Goal: Task Accomplishment & Management: Complete application form

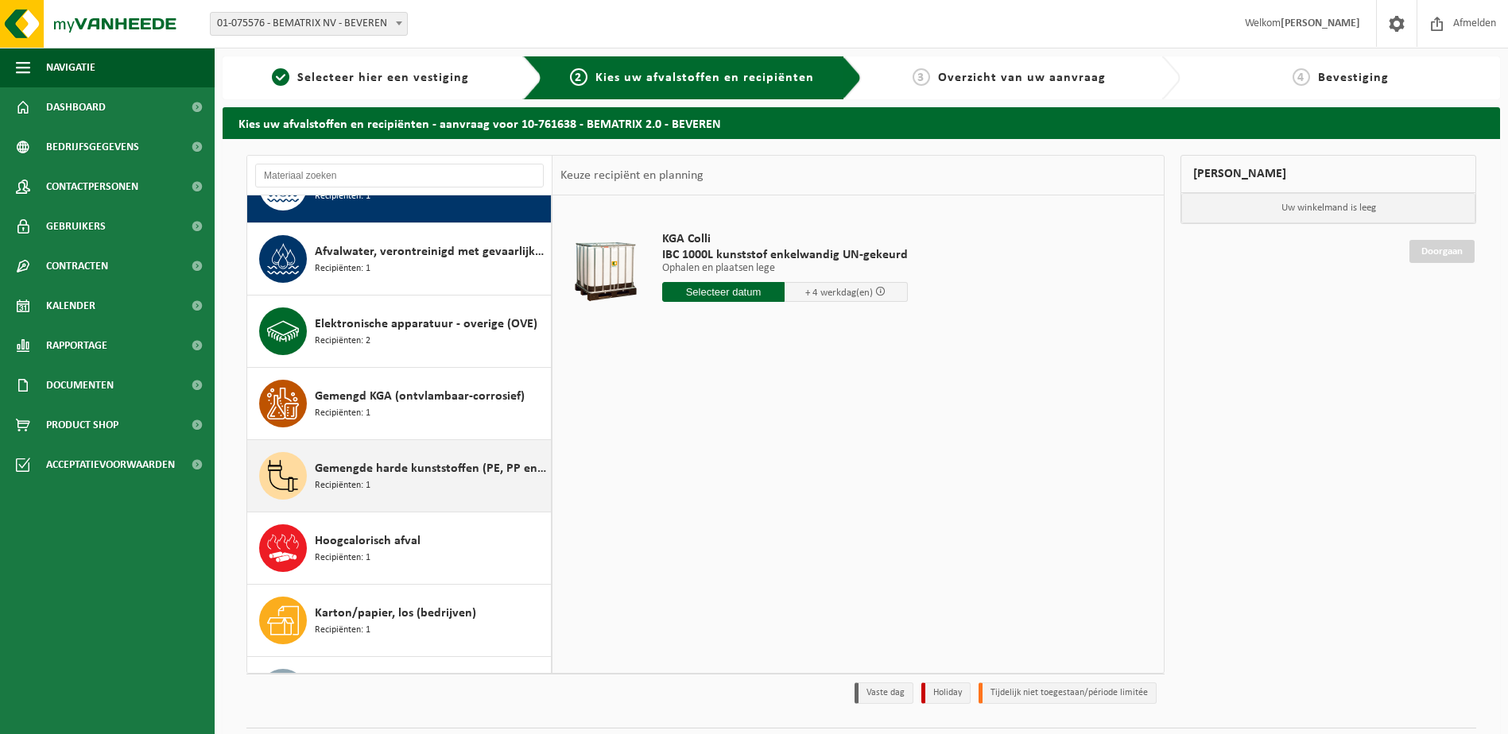
scroll to position [79, 0]
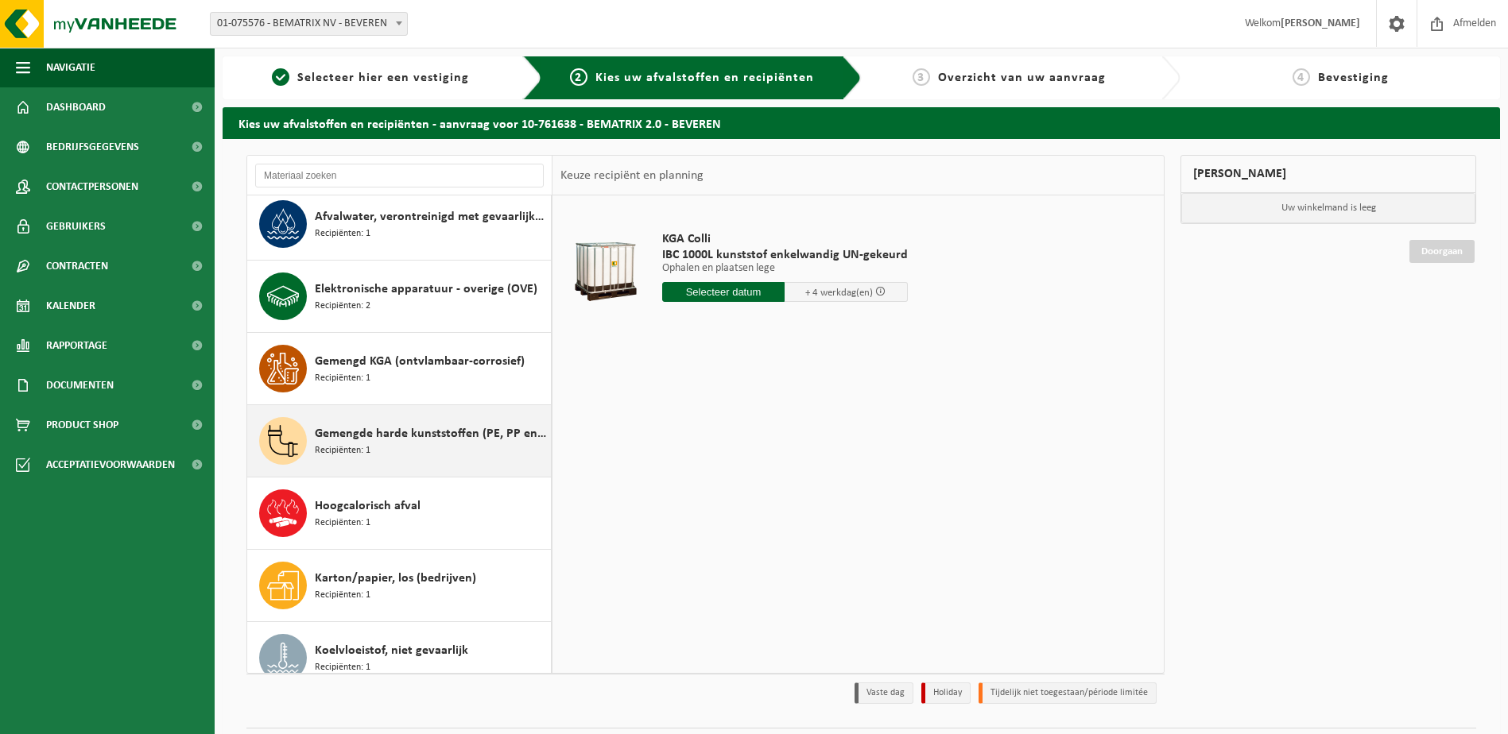
click at [391, 444] on div "Gemengde harde kunststoffen (PE, PP en PVC), recycleerbaar (industrieel) Recipi…" at bounding box center [431, 441] width 232 height 48
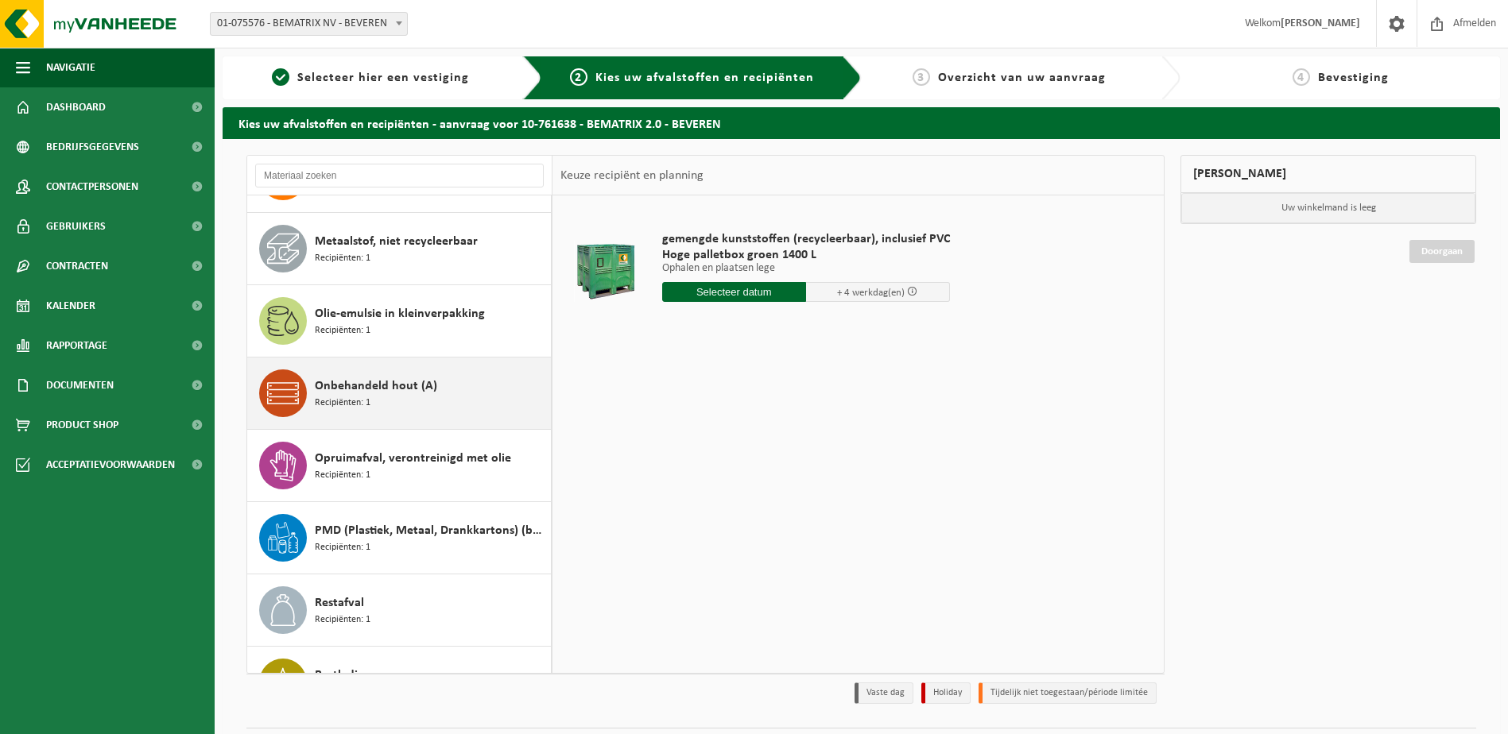
scroll to position [954, 0]
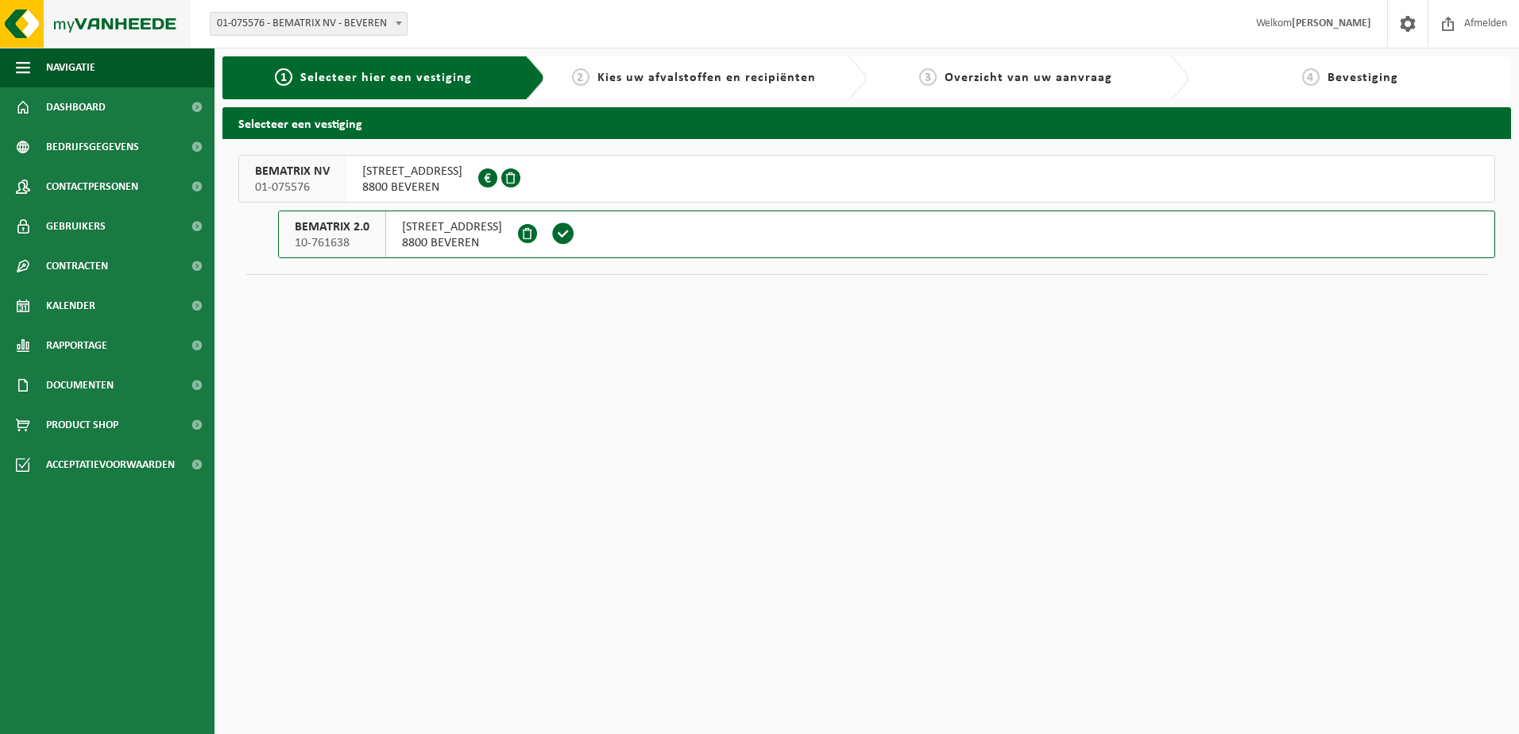
click at [26, 28] on img at bounding box center [95, 24] width 191 height 48
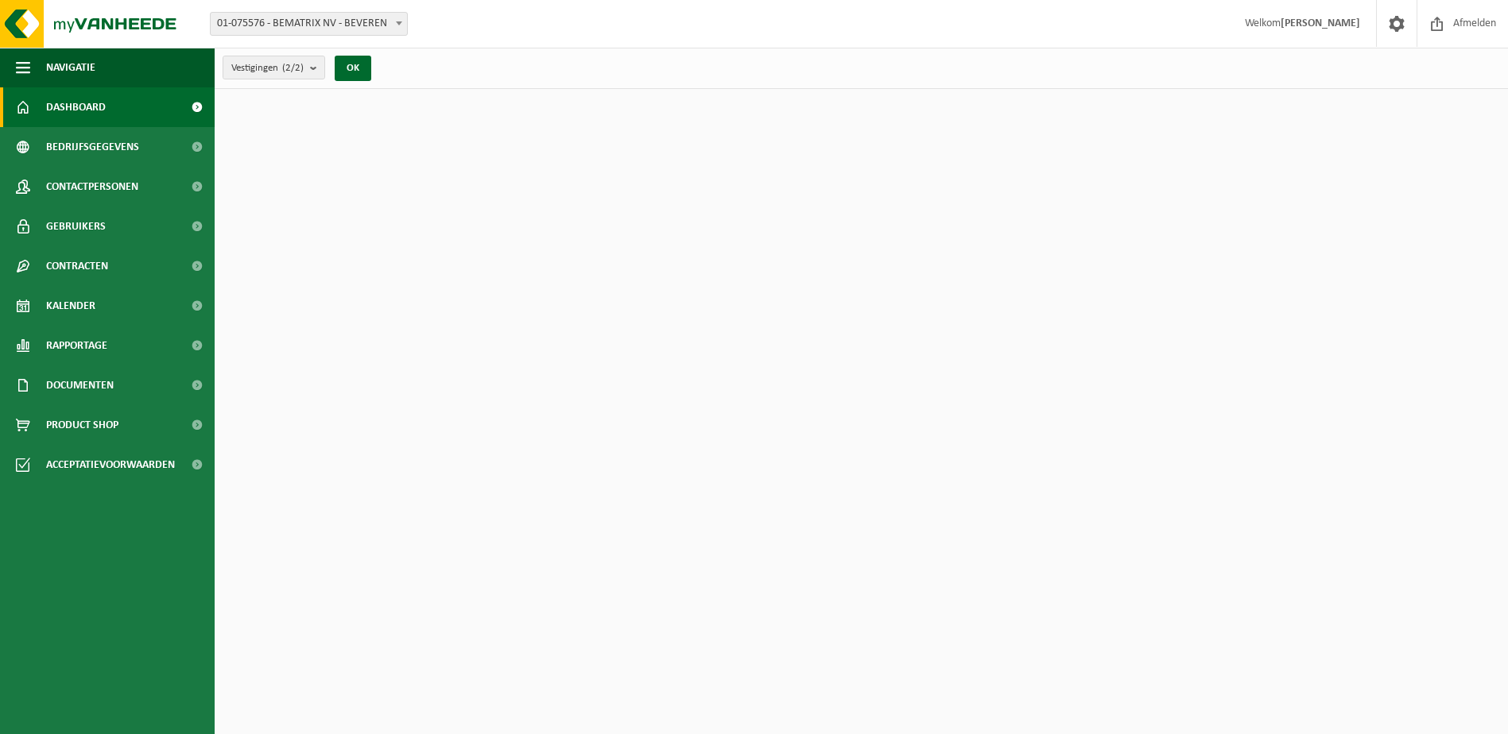
click at [68, 66] on span "Navigatie" at bounding box center [70, 68] width 49 height 40
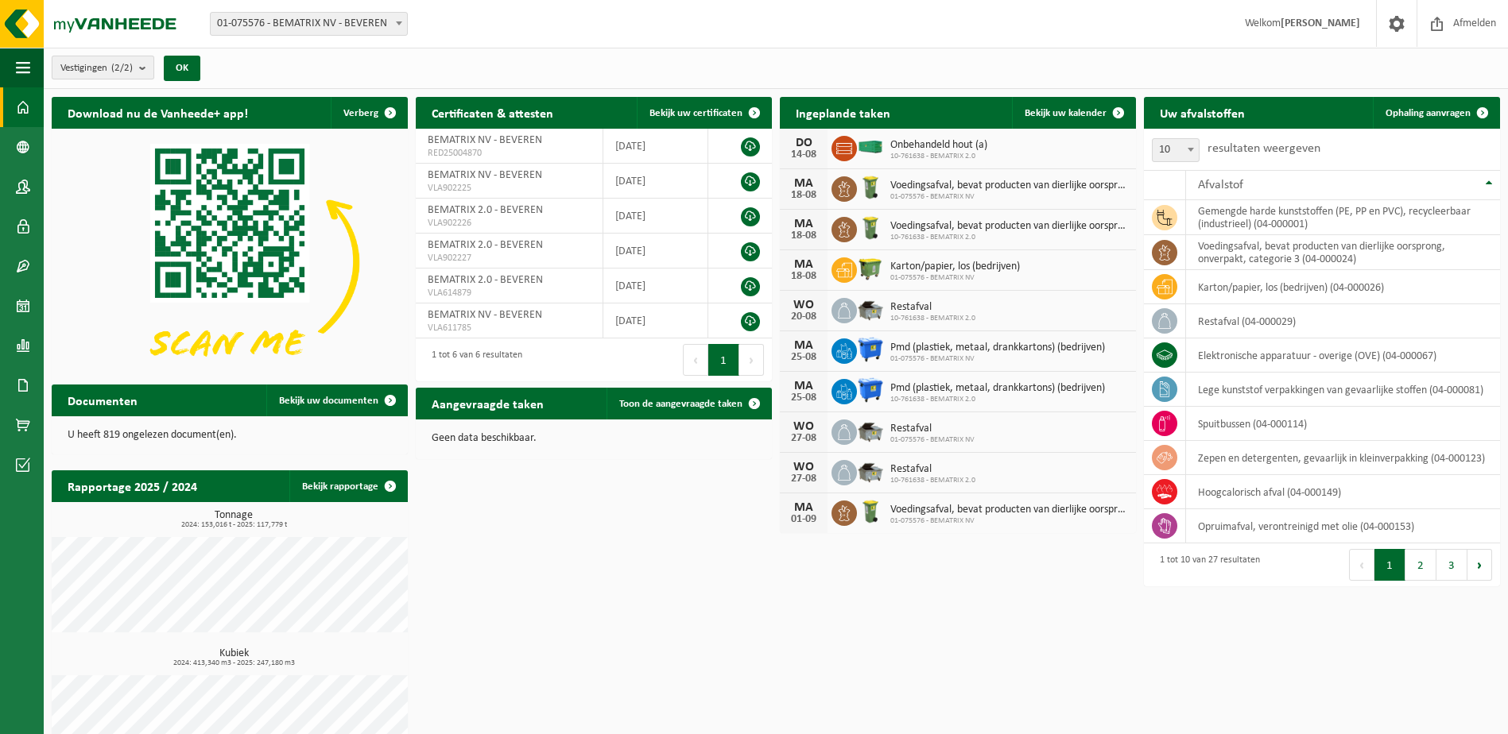
click at [142, 66] on b "submit" at bounding box center [146, 67] width 14 height 22
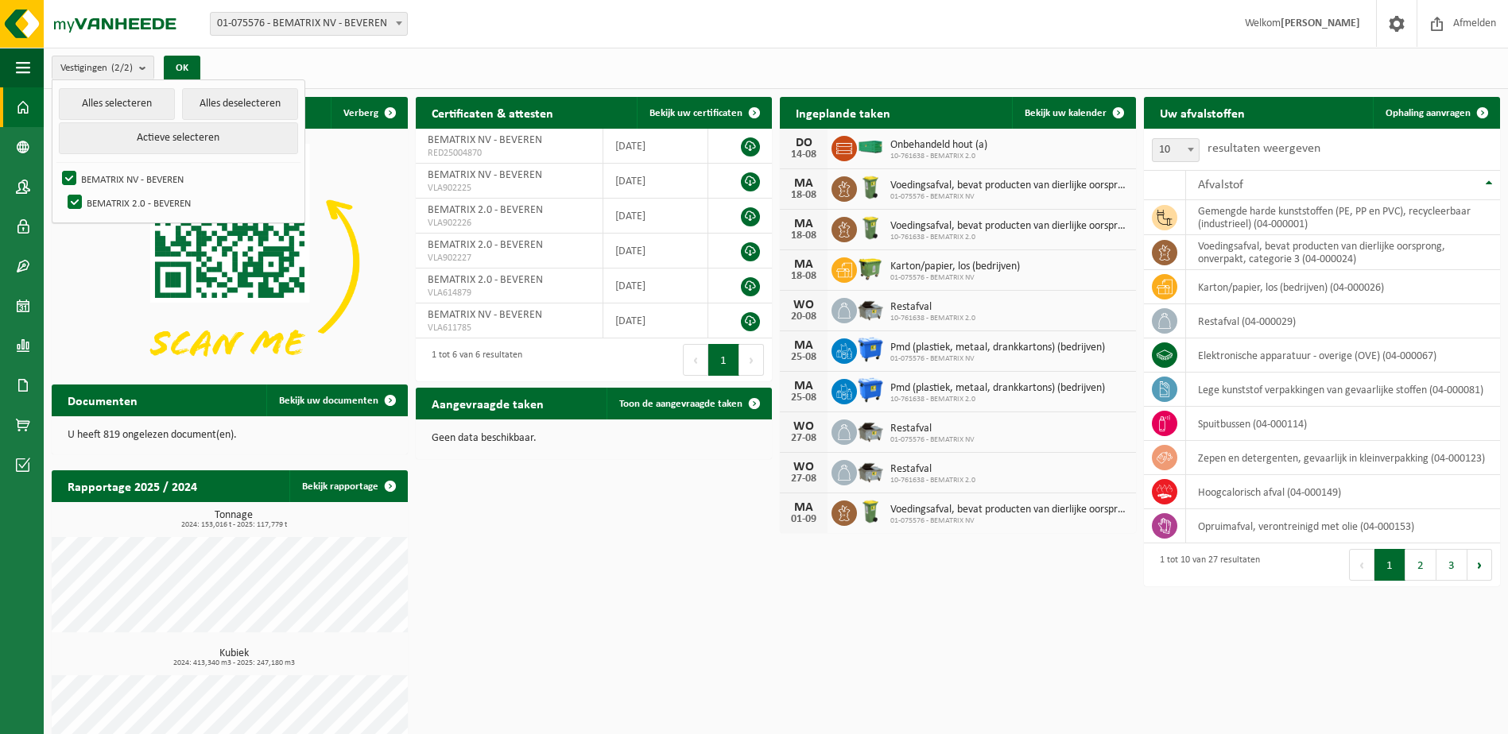
drag, startPoint x: 392, startPoint y: 68, endPoint x: 424, endPoint y: 64, distance: 32.8
click at [393, 68] on div "Vestigingen (2/2) Alles selecteren Alles deselecteren Actieve selecteren BEMATR…" at bounding box center [776, 68] width 1464 height 41
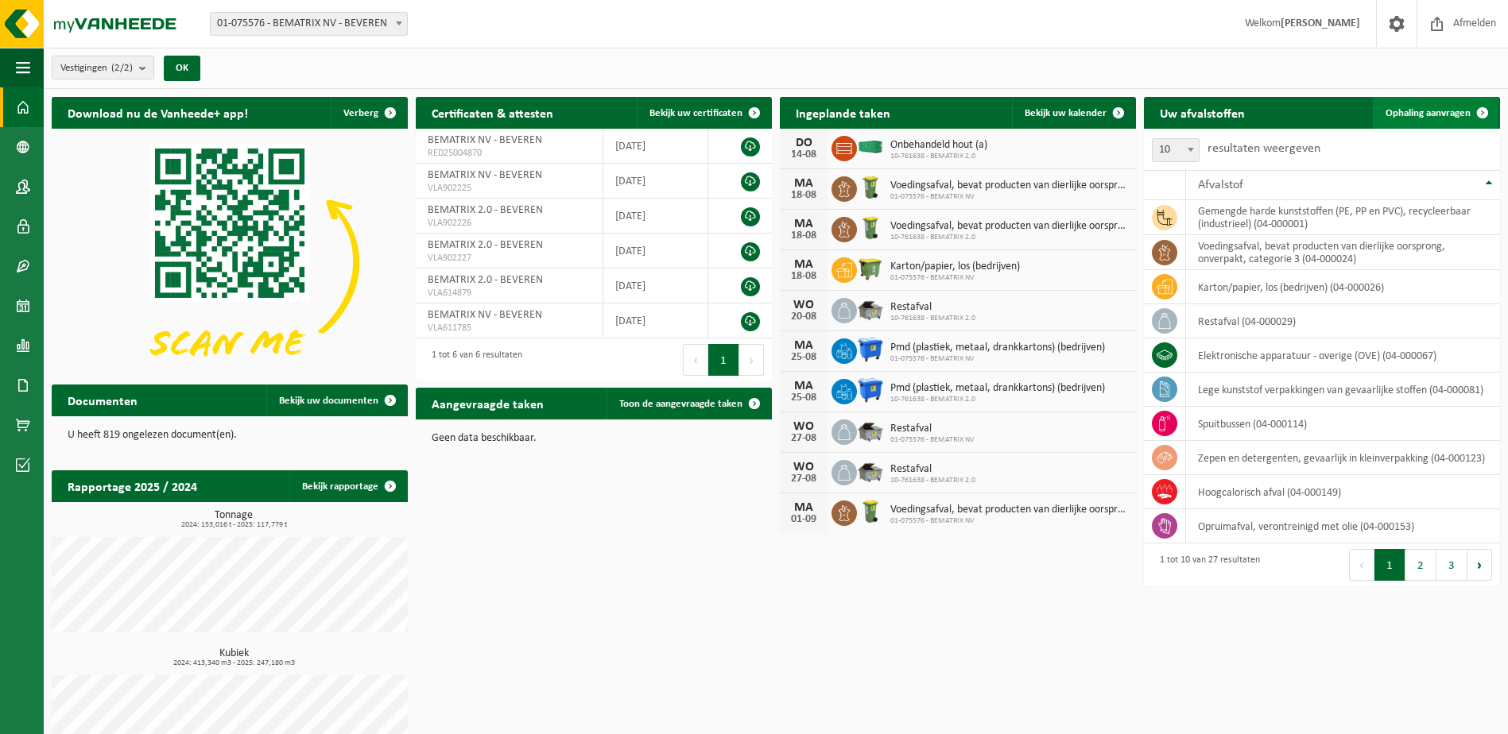
click at [1433, 108] on span "Ophaling aanvragen" at bounding box center [1427, 113] width 85 height 10
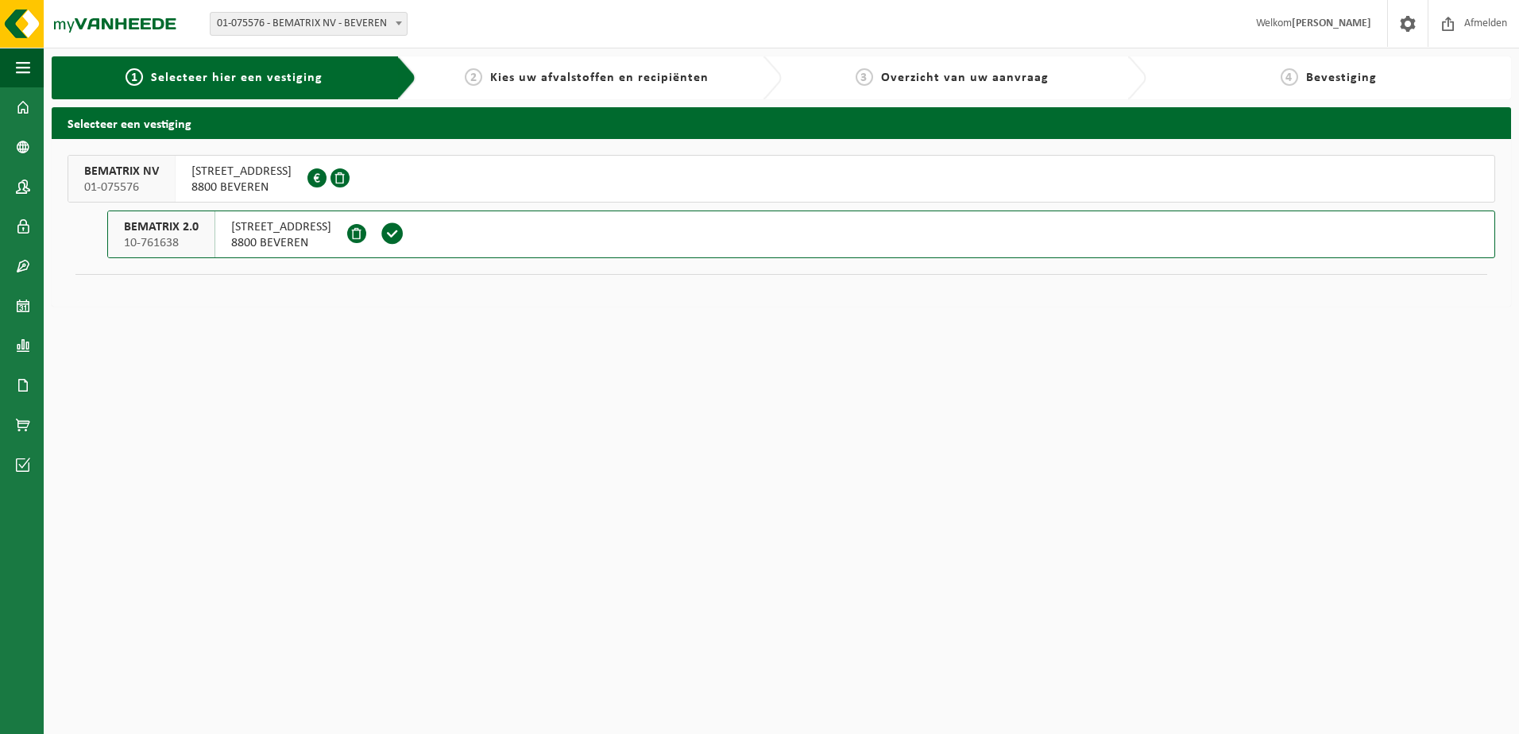
click at [252, 237] on span "8800 BEVEREN" at bounding box center [281, 243] width 100 height 16
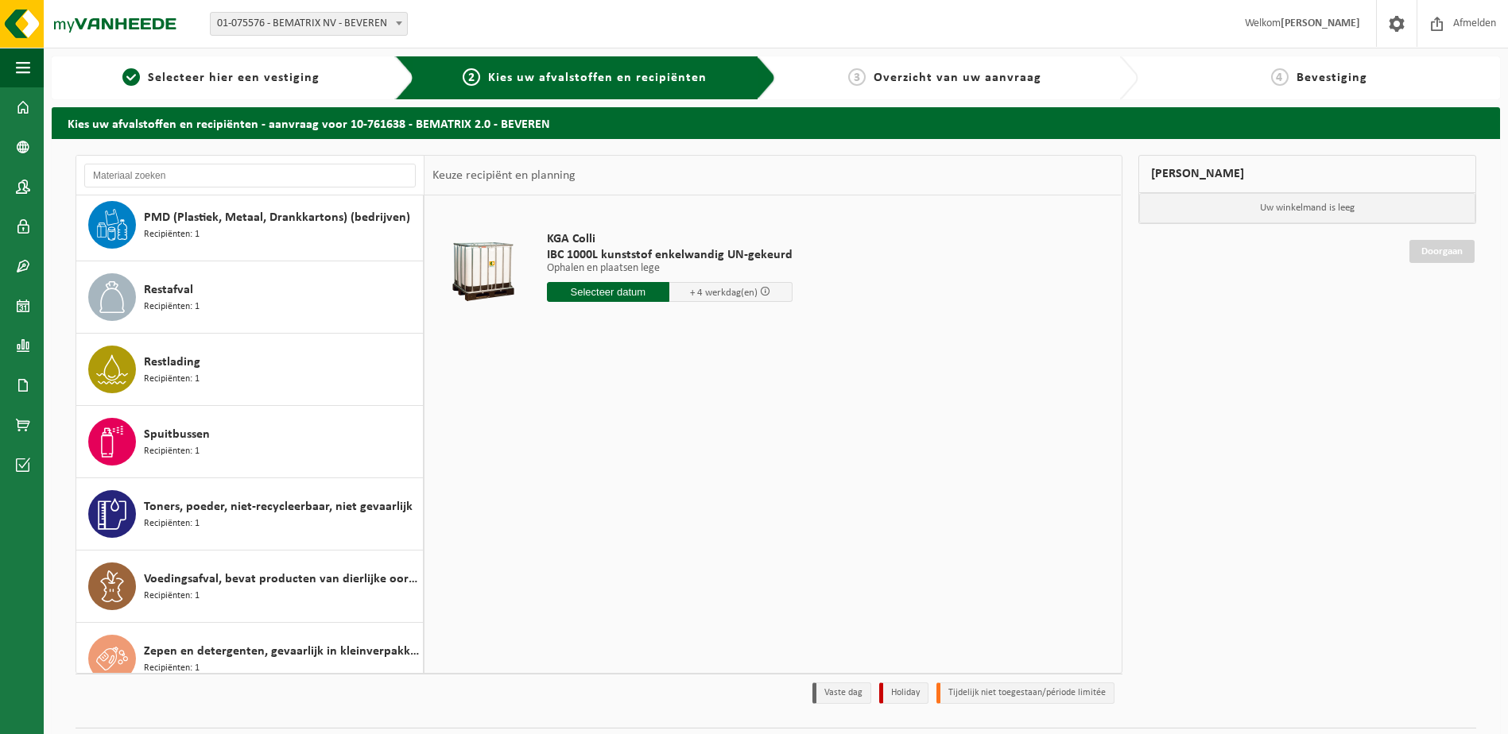
scroll to position [1033, 0]
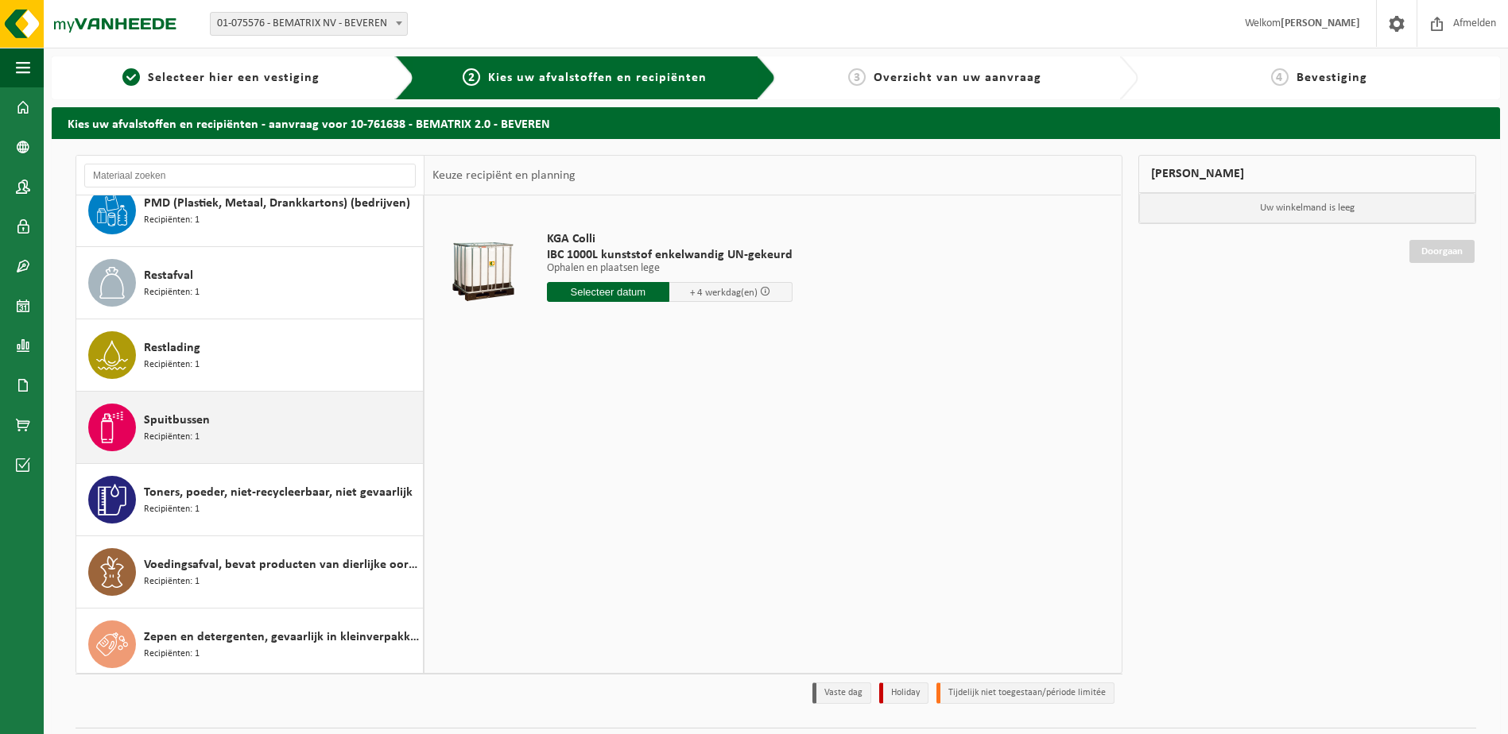
click at [215, 419] on div "Spuitbussen Recipiënten: 1" at bounding box center [281, 428] width 275 height 48
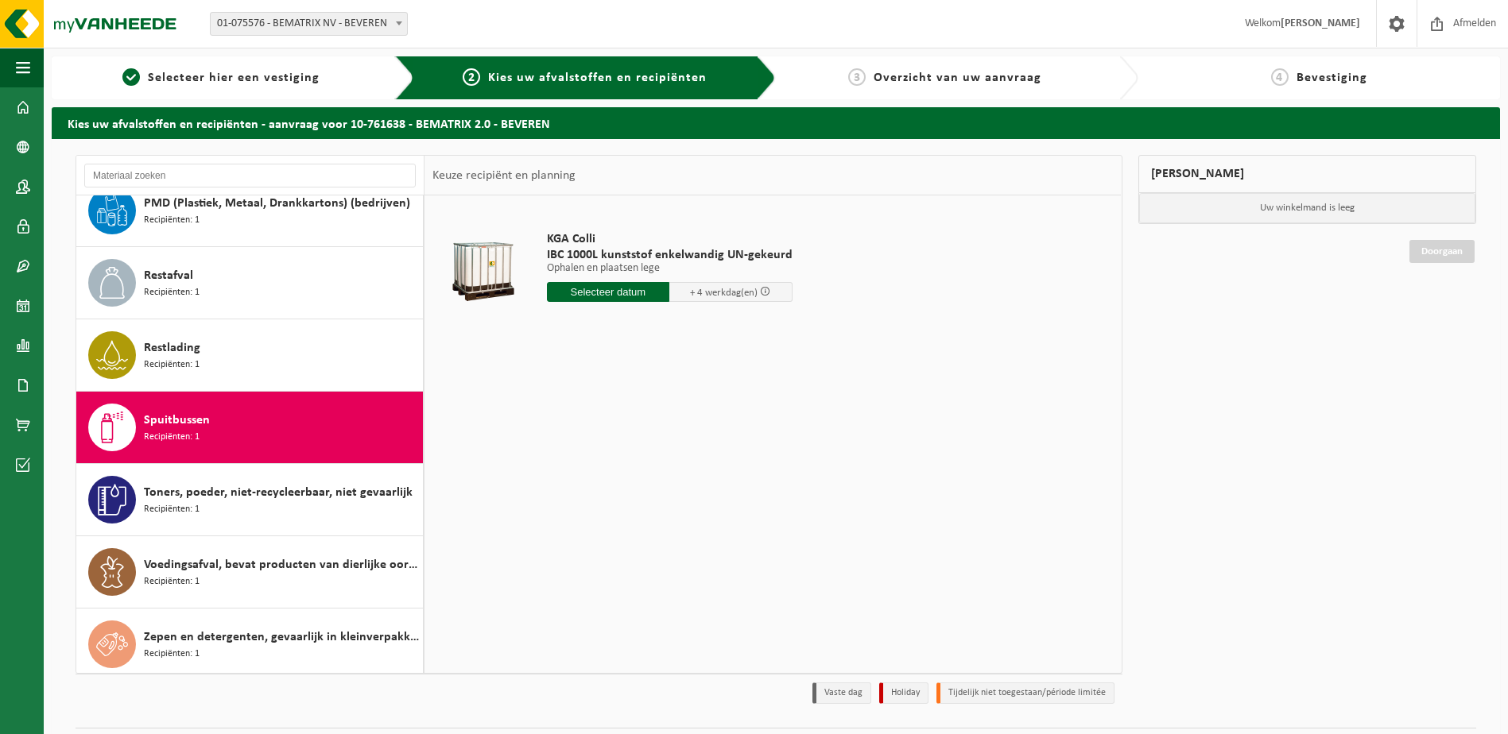
scroll to position [1040, 0]
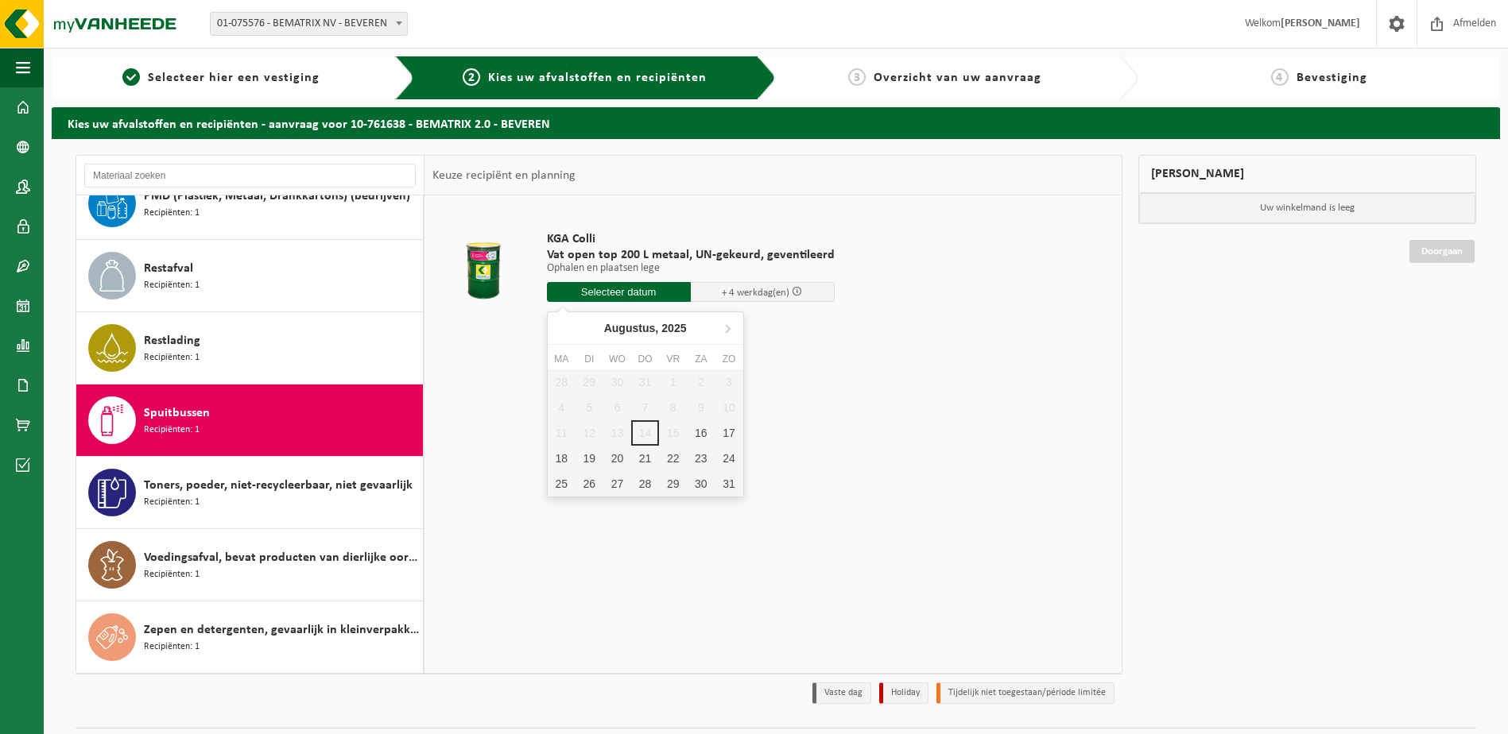
click at [625, 290] on input "text" at bounding box center [619, 292] width 144 height 20
click at [583, 457] on div "19" at bounding box center [589, 458] width 28 height 25
type input "Van 2025-08-19"
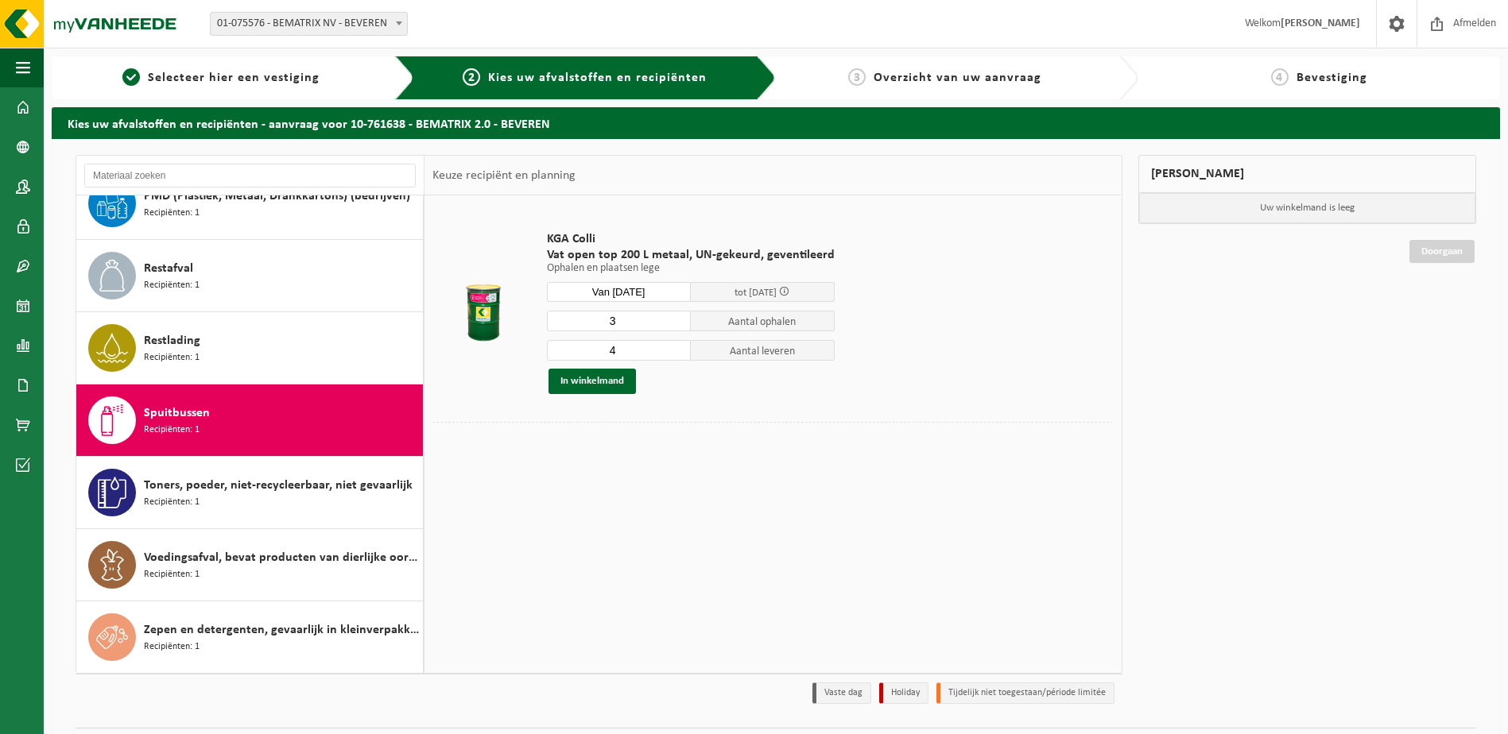
type input "3"
click at [676, 323] on input "3" at bounding box center [619, 321] width 144 height 21
type input "3"
click at [674, 353] on input "3" at bounding box center [619, 350] width 144 height 21
click at [608, 385] on button "In winkelmand" at bounding box center [591, 381] width 87 height 25
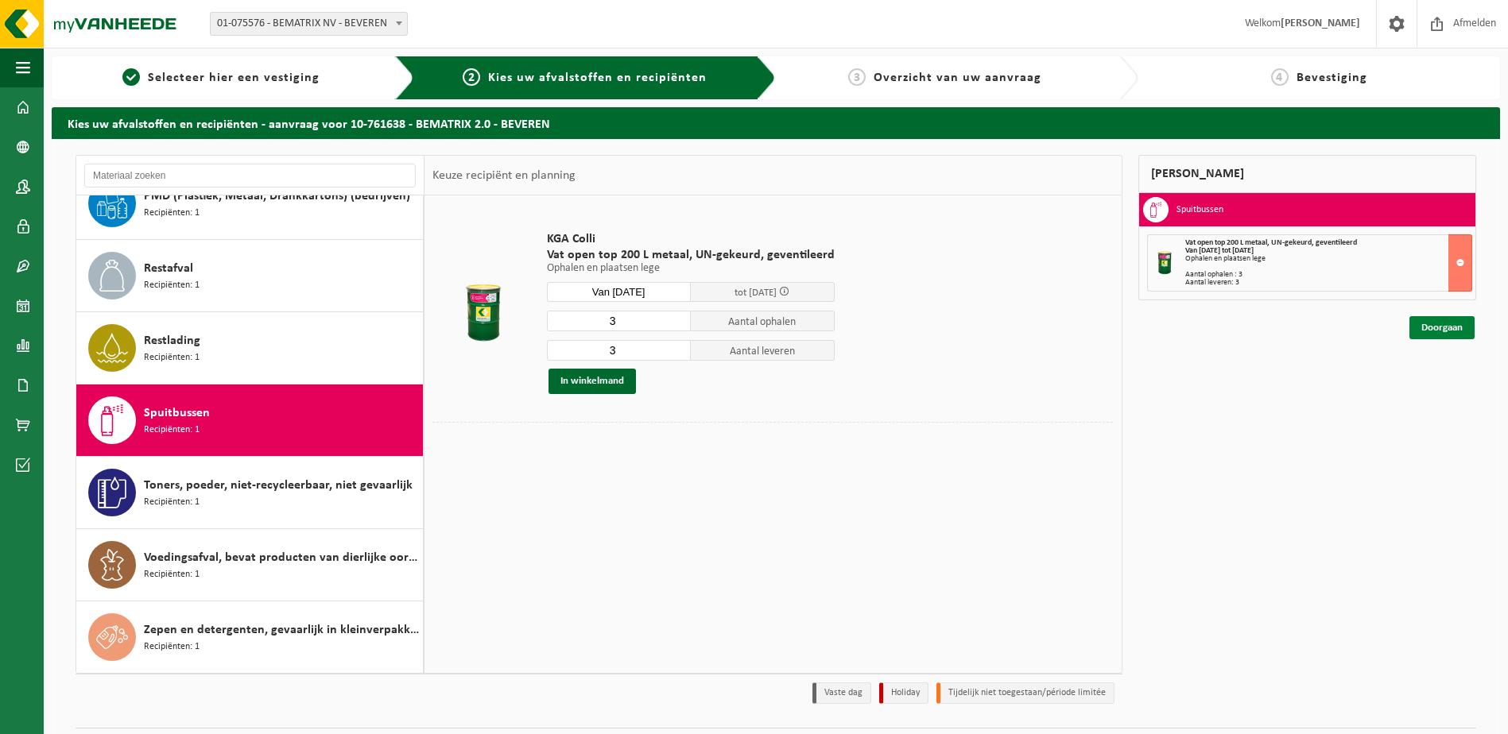
click at [1459, 331] on link "Doorgaan" at bounding box center [1441, 327] width 65 height 23
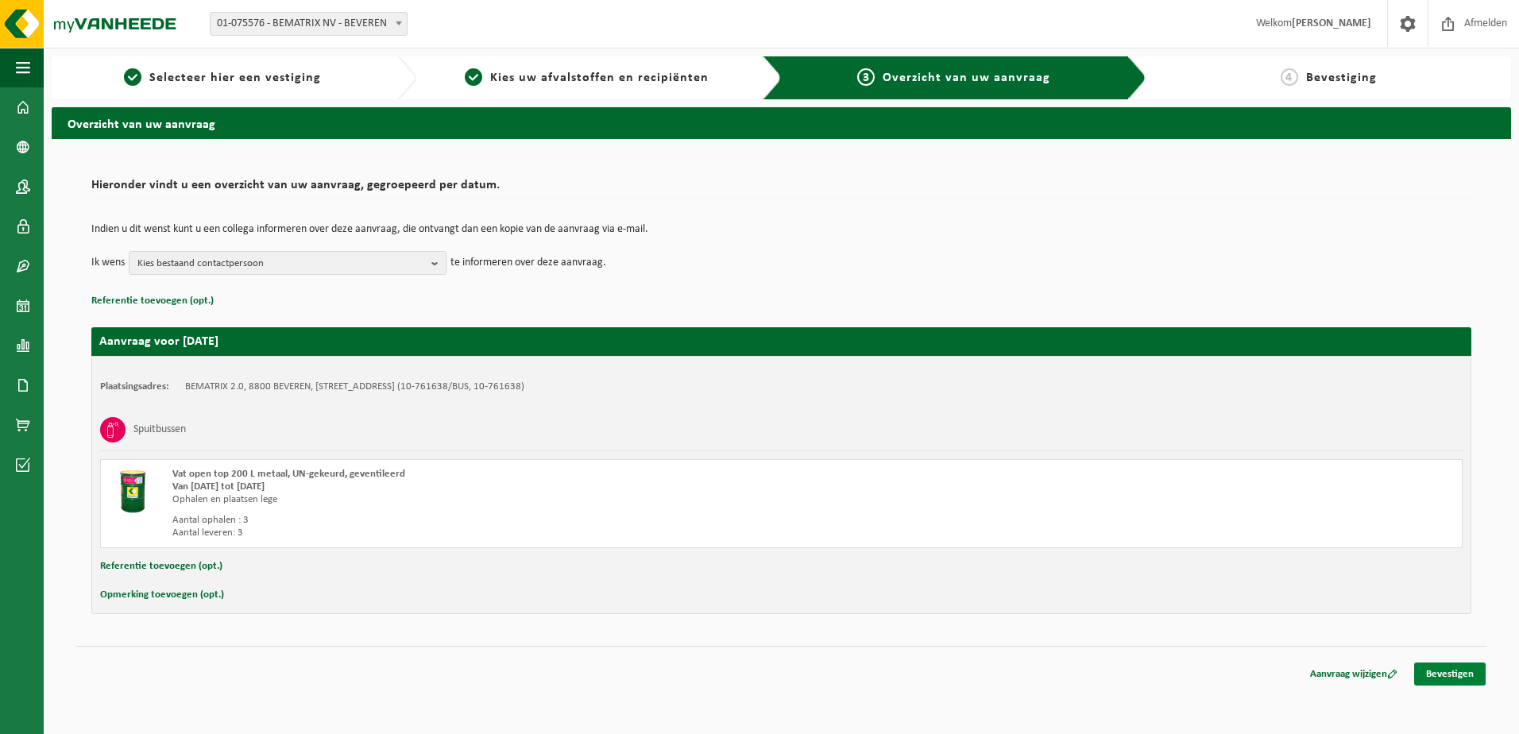
click at [1437, 668] on link "Bevestigen" at bounding box center [1451, 674] width 72 height 23
